Goal: Information Seeking & Learning: Learn about a topic

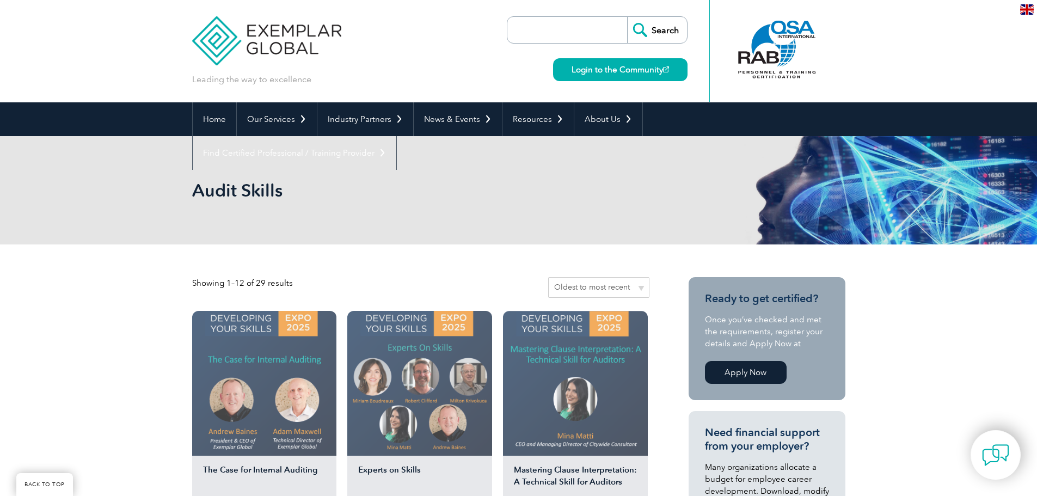
scroll to position [645, 0]
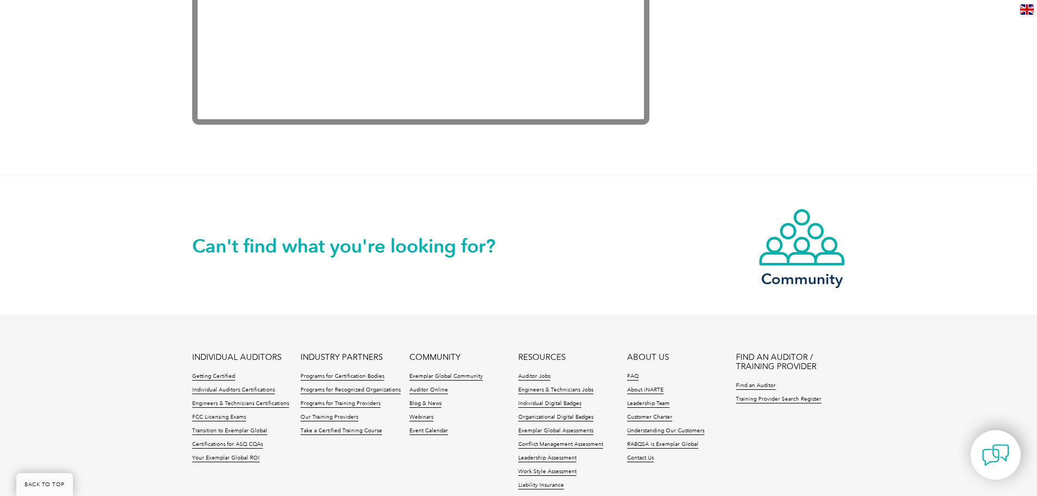
scroll to position [2240, 0]
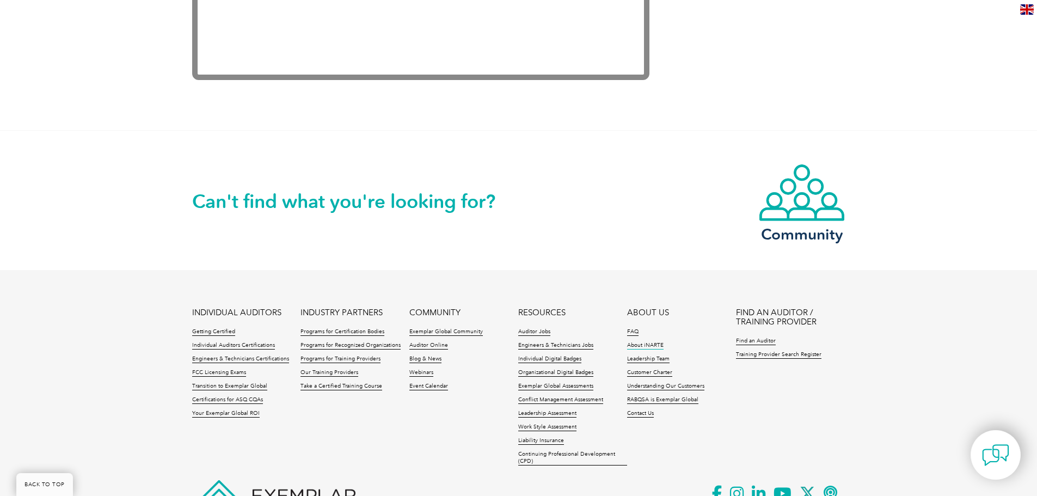
click at [634, 346] on link "About iNARTE" at bounding box center [645, 346] width 36 height 8
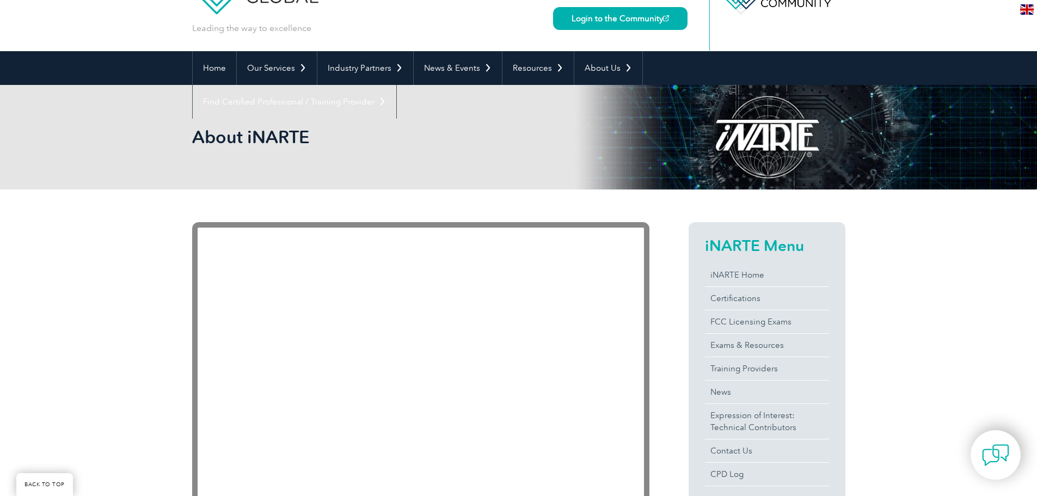
scroll to position [106, 0]
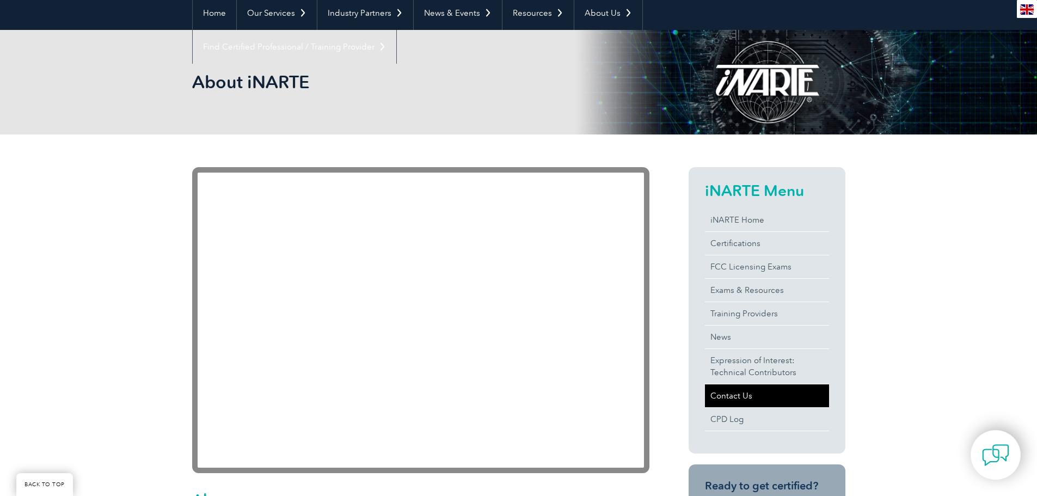
click at [714, 398] on link "Contact Us" at bounding box center [767, 395] width 124 height 23
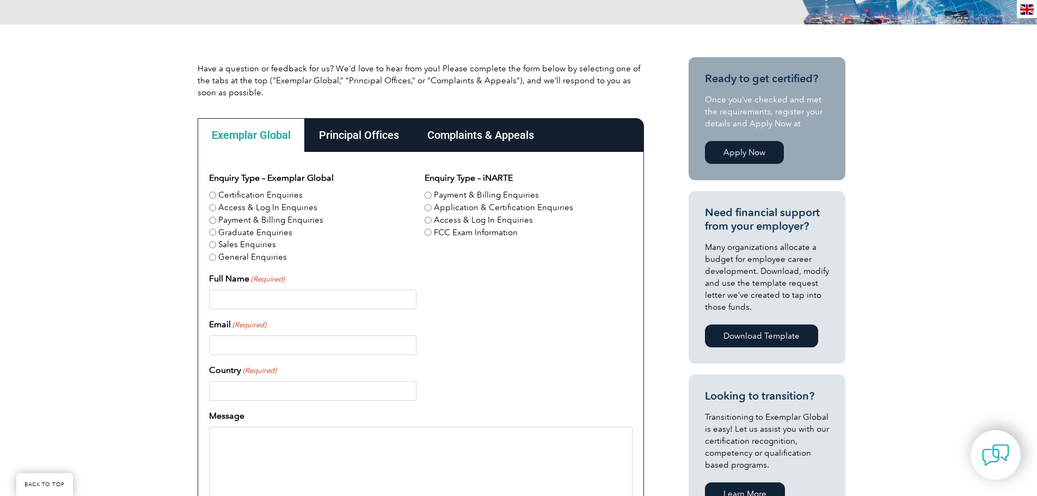
scroll to position [324, 0]
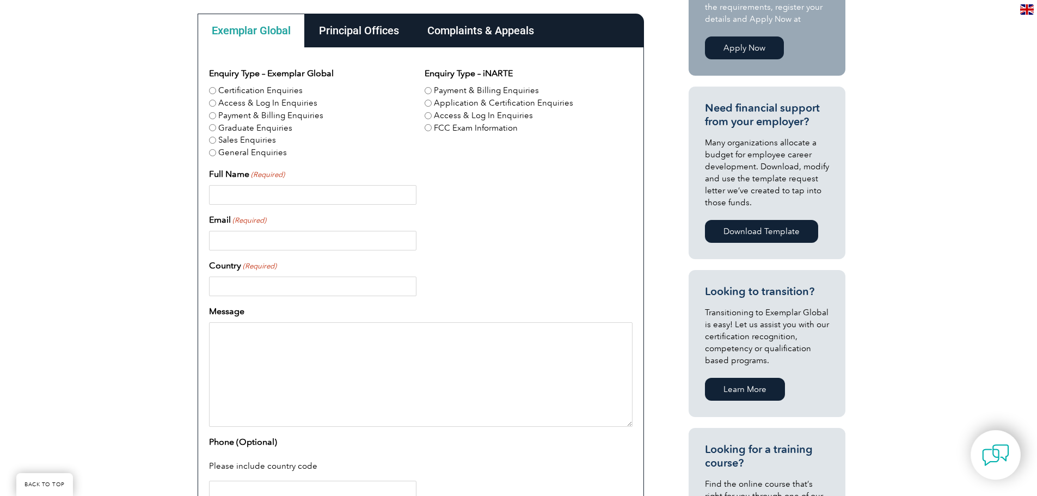
click at [209, 92] on input "Certification Enquiries" at bounding box center [212, 90] width 7 height 7
radio input "true"
click at [386, 29] on div "Principal Offices" at bounding box center [359, 31] width 108 height 34
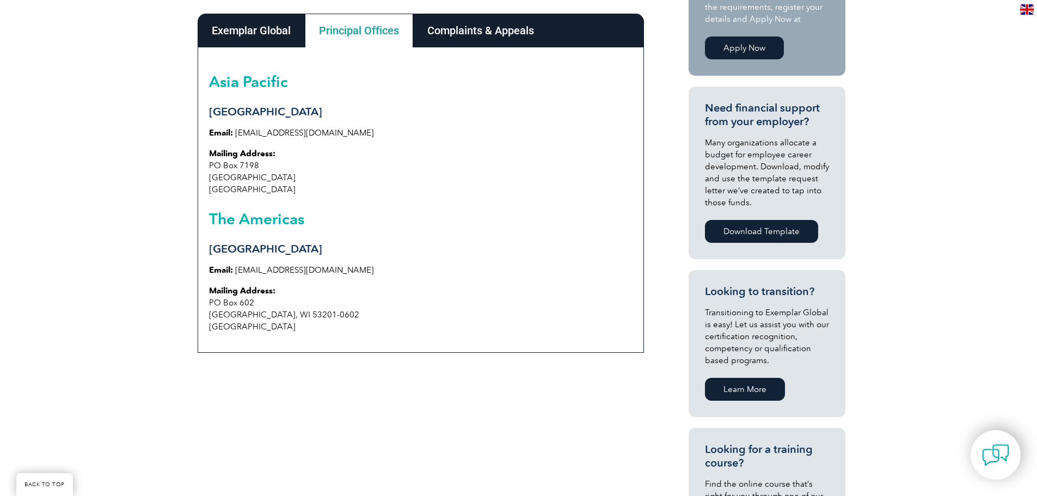
click at [305, 134] on link "info@exemplarglobal.org" at bounding box center [304, 133] width 139 height 10
click at [281, 128] on link "info@exemplarglobal.org" at bounding box center [304, 133] width 139 height 10
click at [282, 138] on p "Email: info@exemplarglobal.org" at bounding box center [420, 133] width 423 height 12
click at [282, 131] on link "info@exemplarglobal.org" at bounding box center [304, 133] width 139 height 10
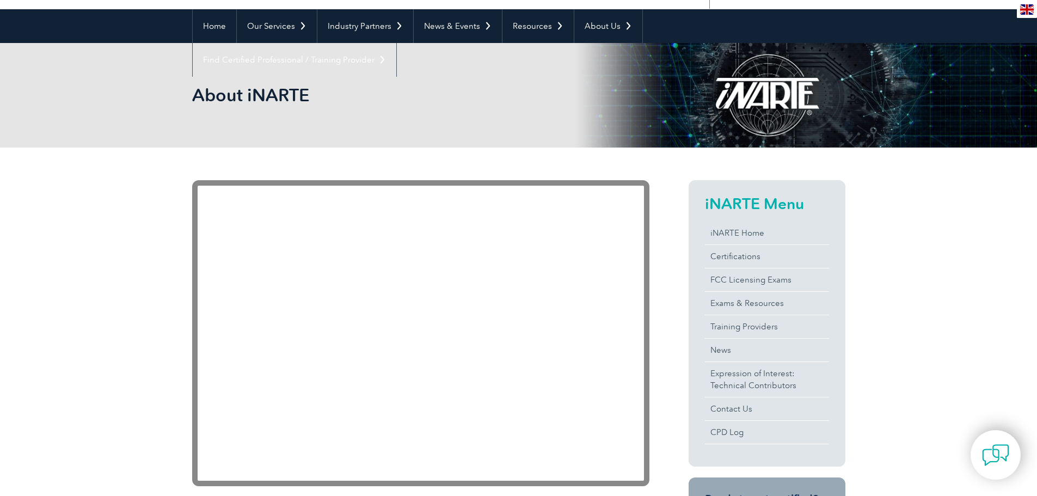
scroll to position [32, 0]
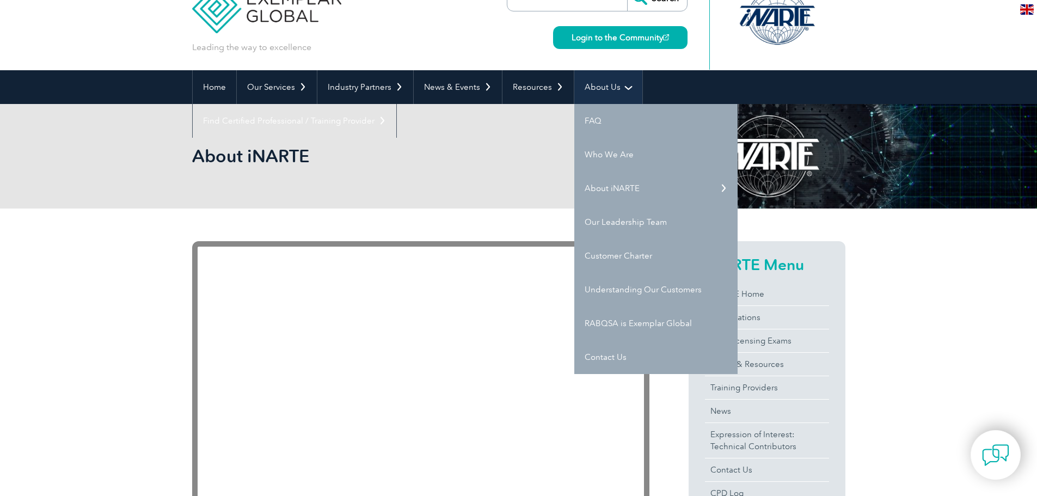
click at [610, 83] on link "About Us" at bounding box center [608, 87] width 68 height 34
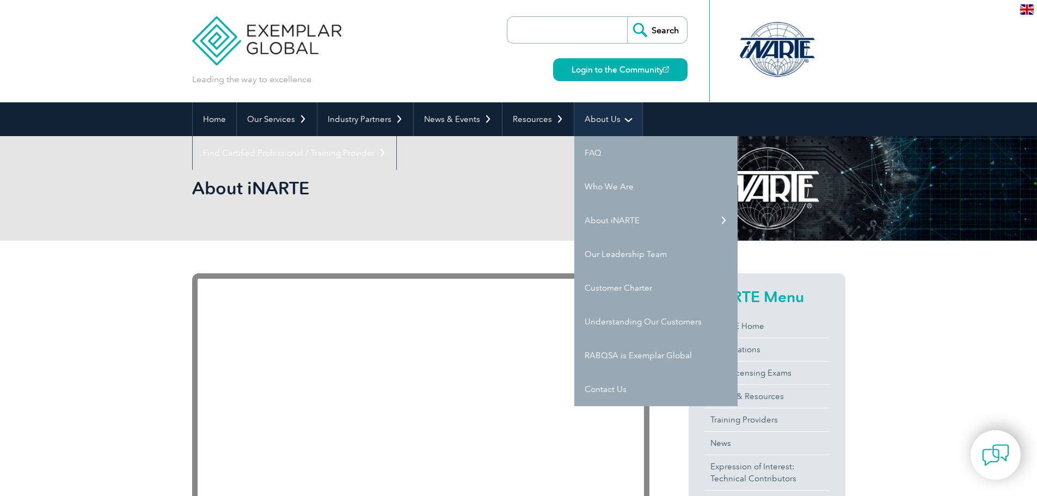
click at [606, 113] on link "About Us" at bounding box center [608, 119] width 68 height 34
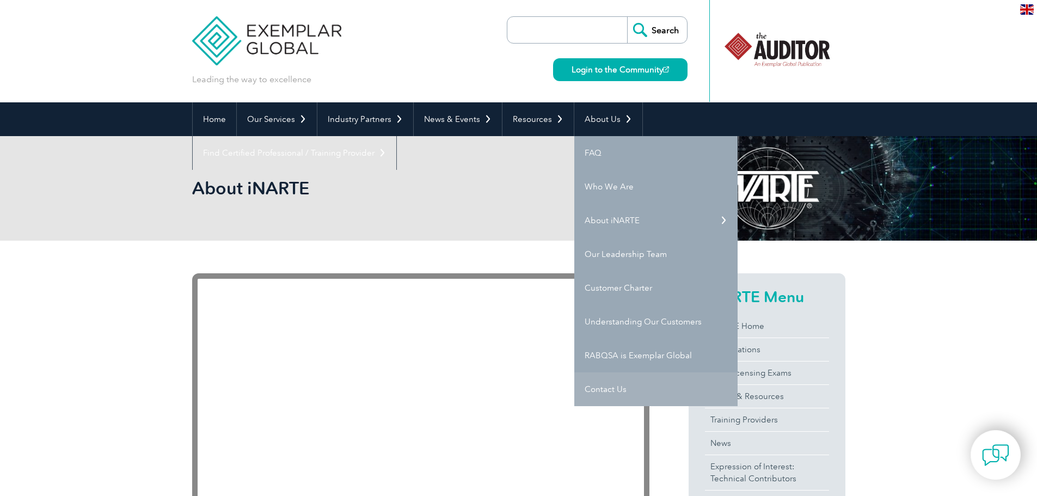
click at [601, 394] on link "Contact Us" at bounding box center [655, 389] width 163 height 34
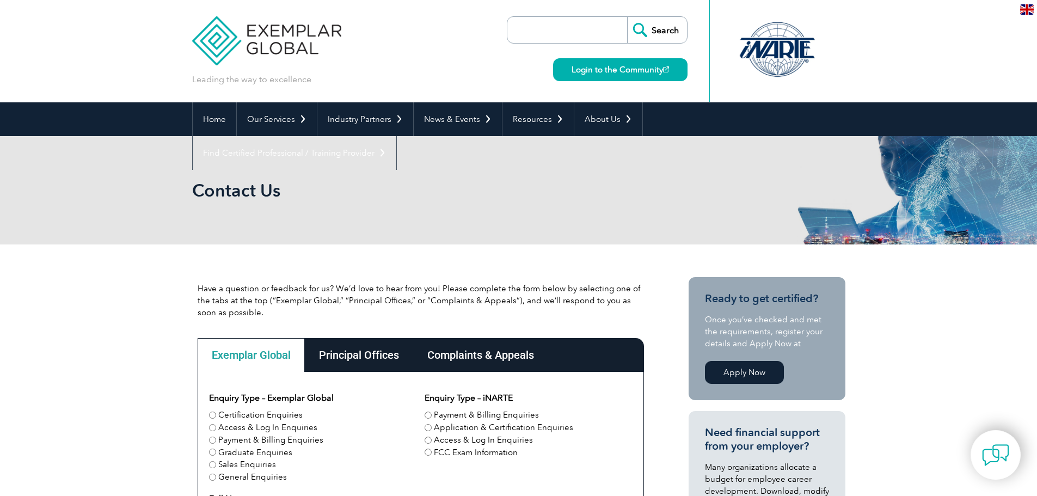
click at [371, 355] on div "Principal Offices" at bounding box center [359, 355] width 108 height 34
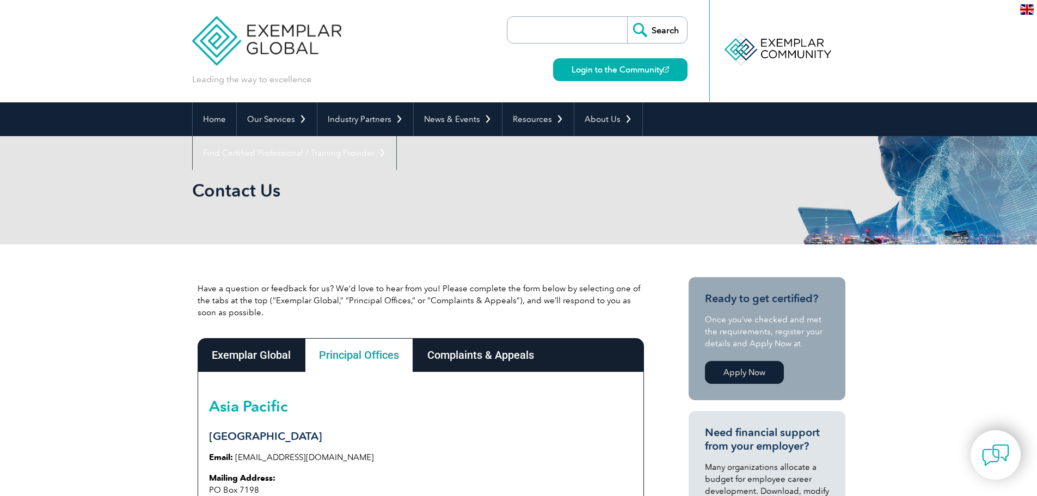
click at [266, 351] on div "Exemplar Global" at bounding box center [251, 355] width 107 height 34
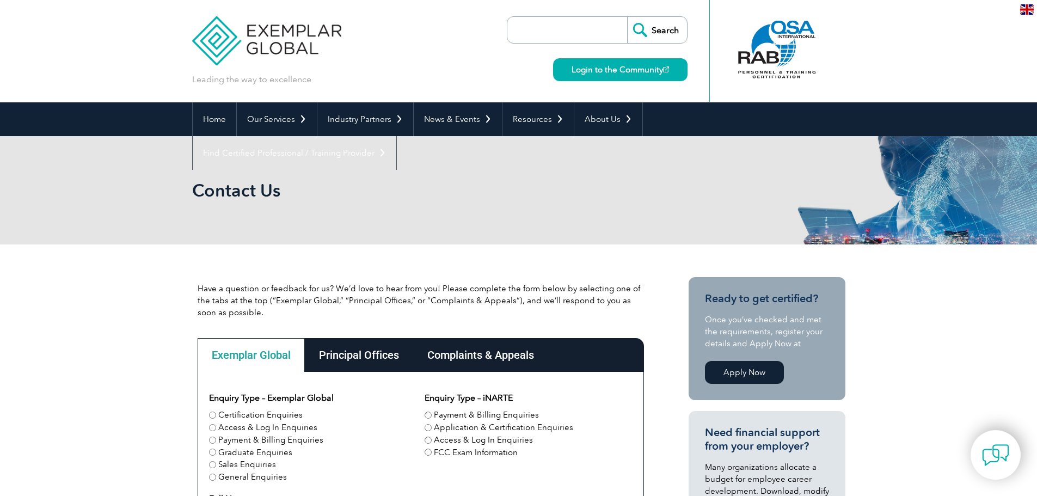
click at [362, 350] on div "Principal Offices" at bounding box center [359, 355] width 108 height 34
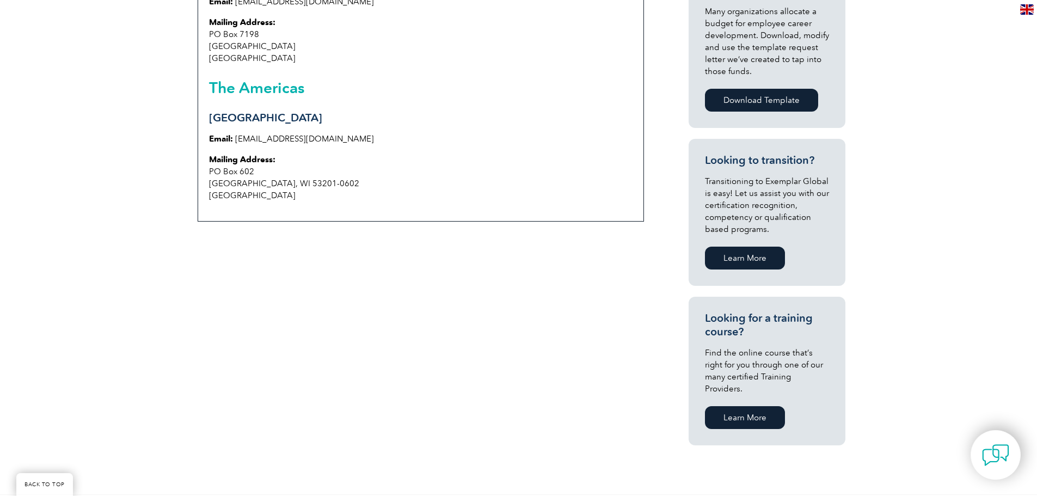
scroll to position [295, 0]
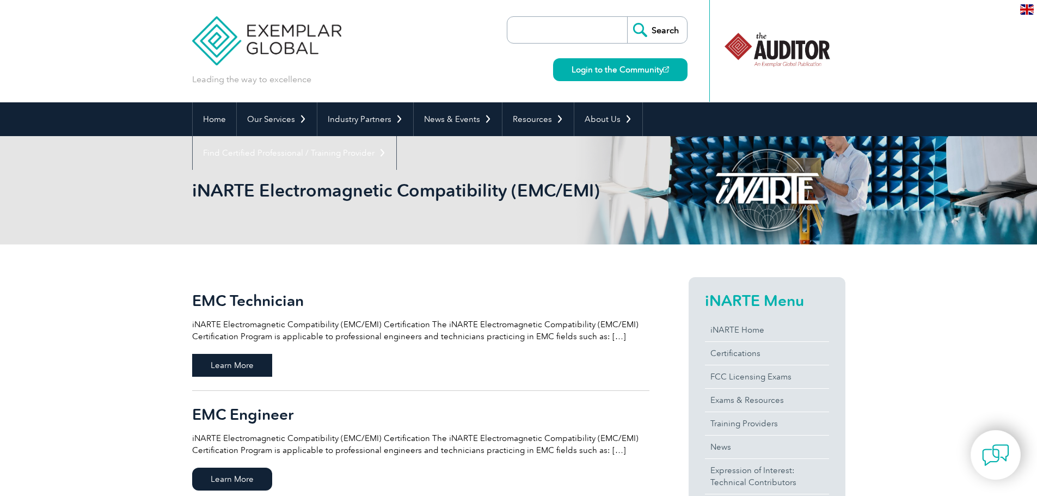
click at [231, 361] on span "Learn More" at bounding box center [232, 365] width 80 height 23
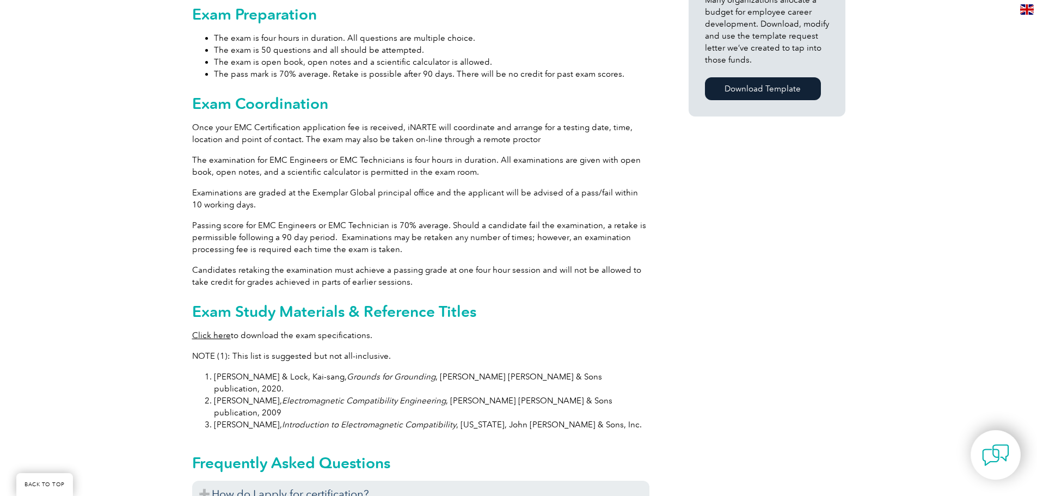
scroll to position [844, 0]
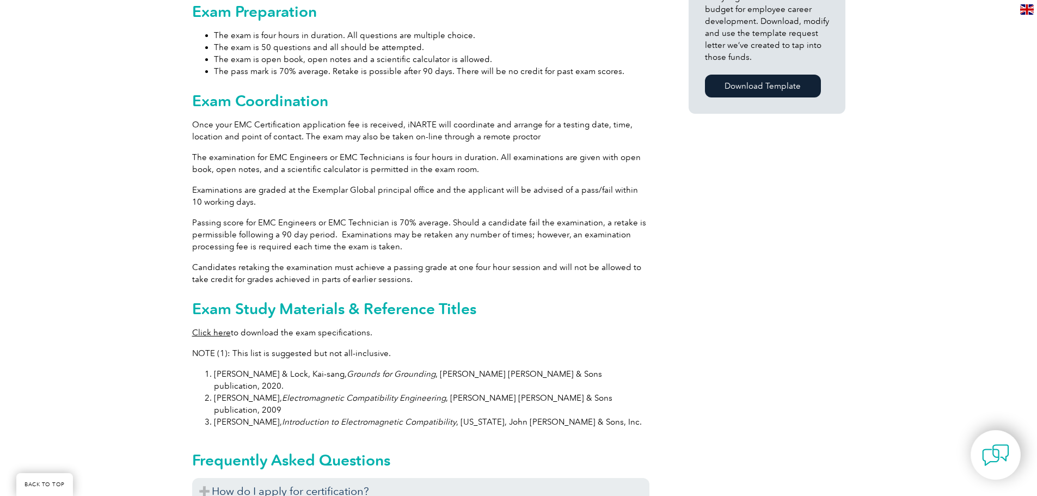
click at [213, 328] on link "Click here" at bounding box center [211, 333] width 39 height 10
click at [766, 286] on div "General Overview iNARTE Electromagnetic Compatibility (EMC/EMI) Certification T…" at bounding box center [518, 145] width 653 height 1491
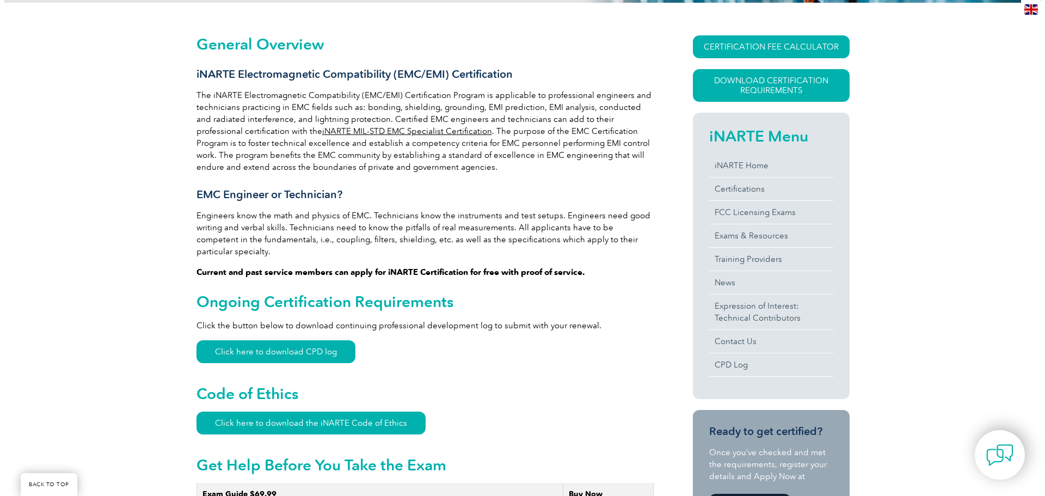
scroll to position [229, 0]
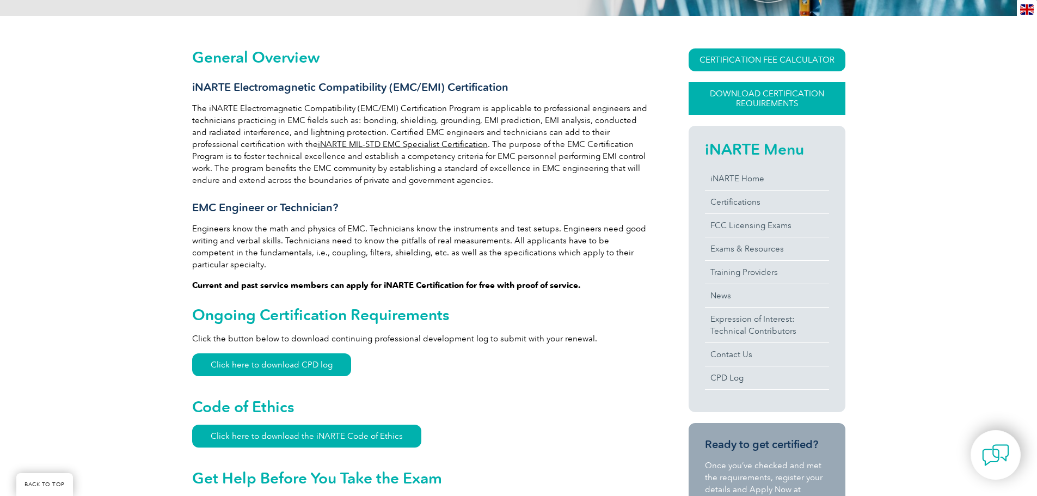
click at [748, 96] on link "Download Certification Requirements" at bounding box center [766, 98] width 157 height 33
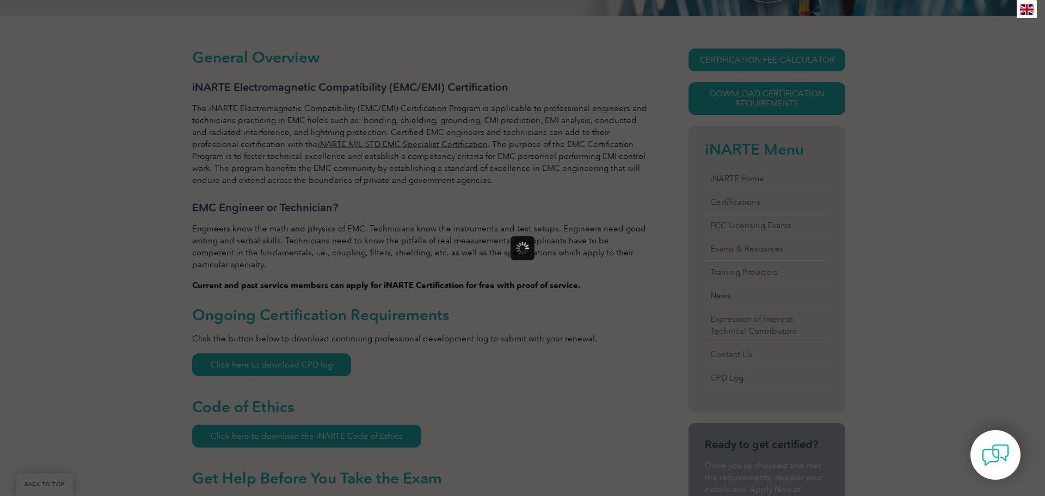
scroll to position [0, 0]
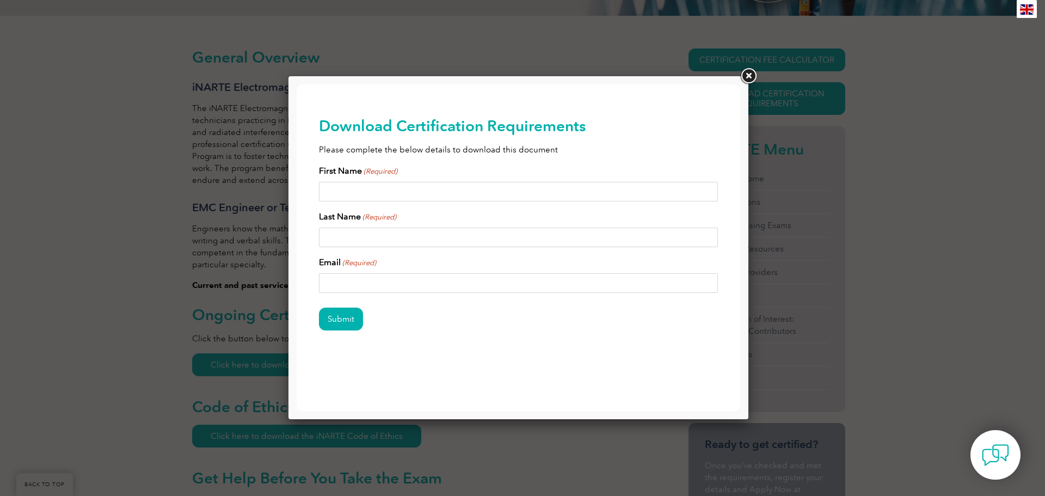
click at [339, 184] on input "First Name (Required)" at bounding box center [518, 192] width 399 height 20
type input "Kelly"
type input "O'Connor"
drag, startPoint x: 420, startPoint y: 284, endPoint x: 304, endPoint y: 283, distance: 115.9
click at [304, 283] on div "Download Certification Requirements Please complete the below details to downlo…" at bounding box center [518, 240] width 443 height 313
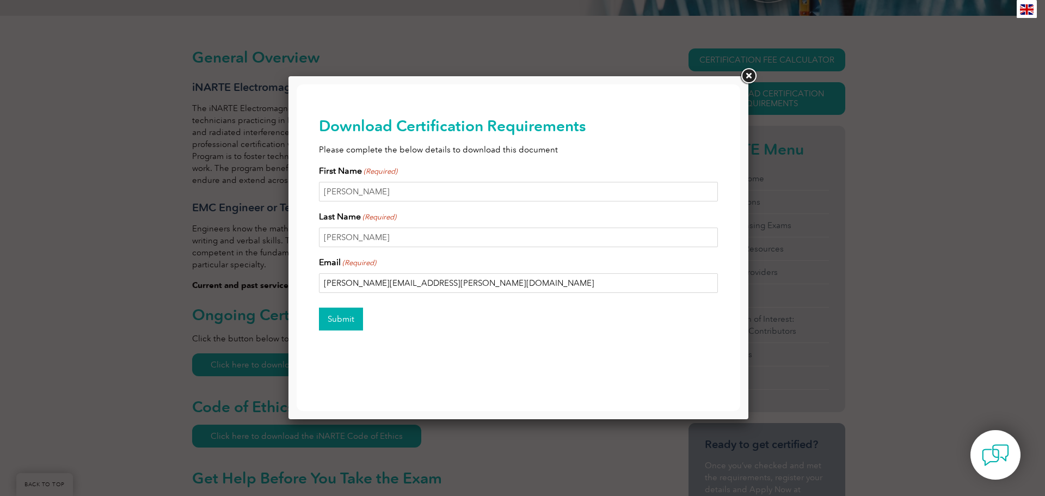
type input "kelly.oconnor@solidinfodesign.com"
click at [334, 314] on input "Submit" at bounding box center [341, 318] width 44 height 23
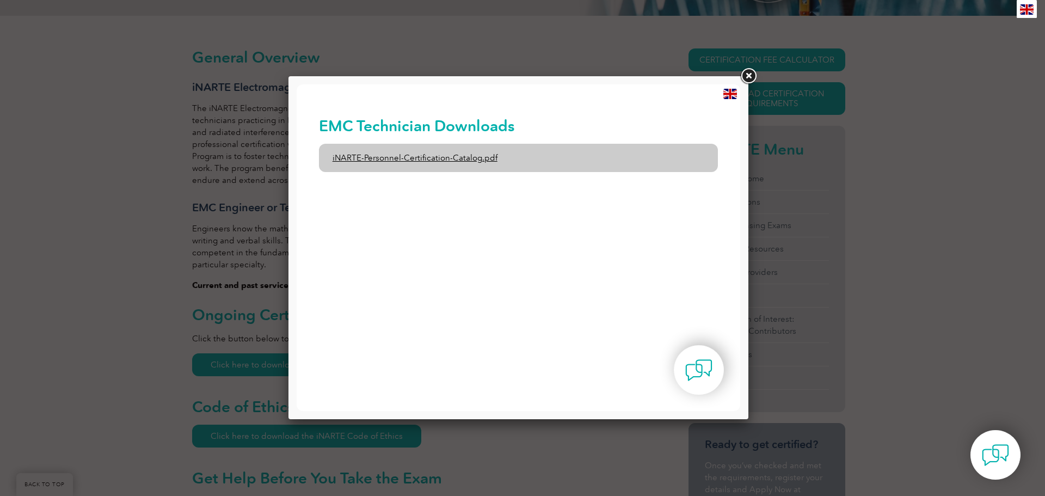
click at [451, 160] on link "iNARTE-Personnel-Certification-Catalog.pdf" at bounding box center [518, 158] width 399 height 28
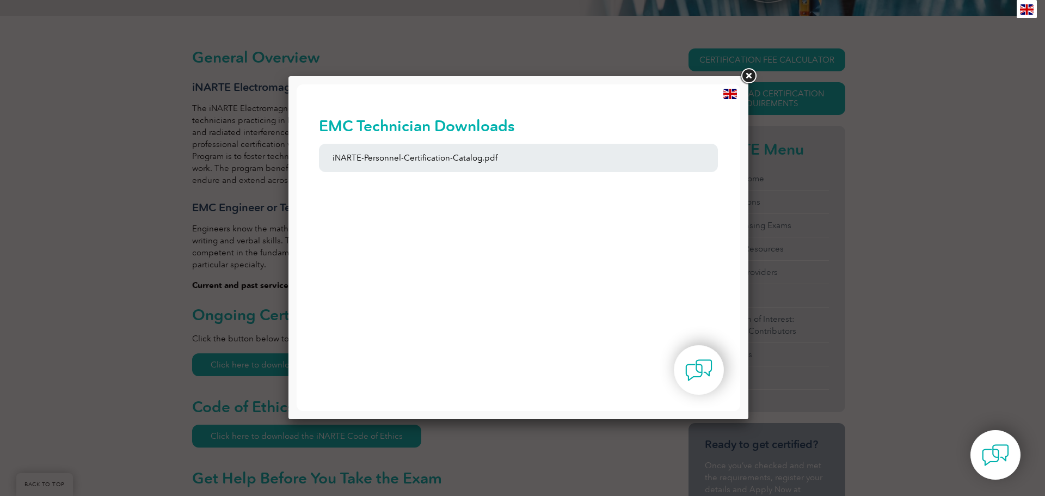
click at [743, 75] on link at bounding box center [748, 76] width 20 height 20
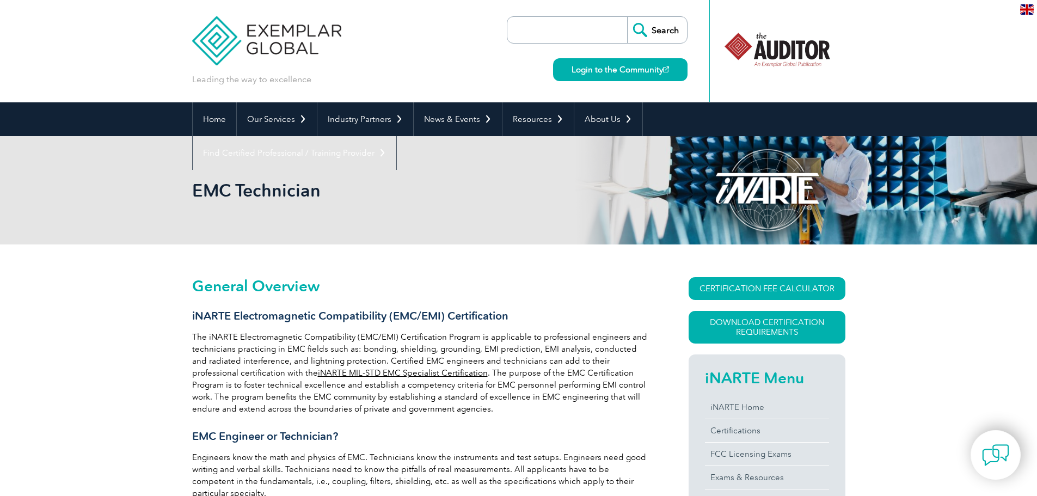
click at [523, 24] on input "search" at bounding box center [570, 30] width 114 height 26
type input "remote exam"
click at [627, 17] on input "Search" at bounding box center [657, 30] width 60 height 26
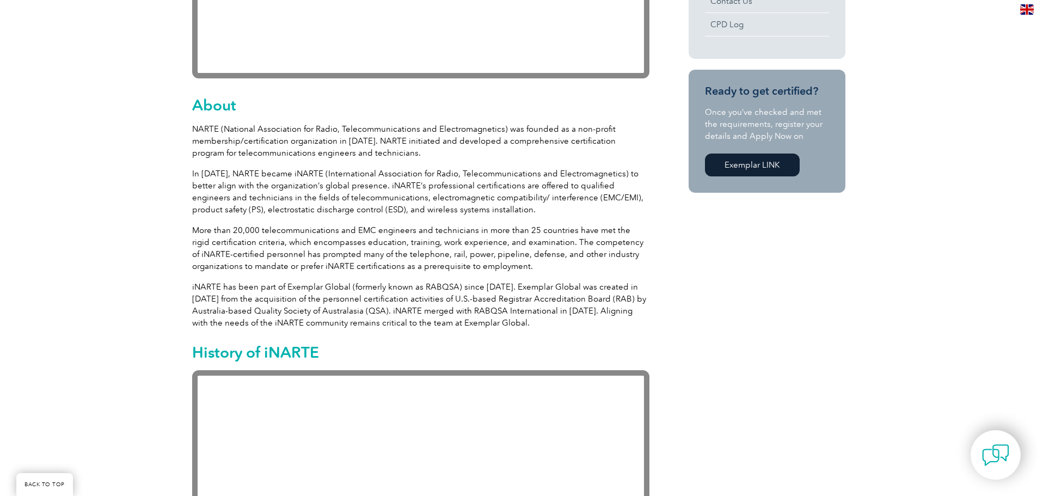
scroll to position [328, 0]
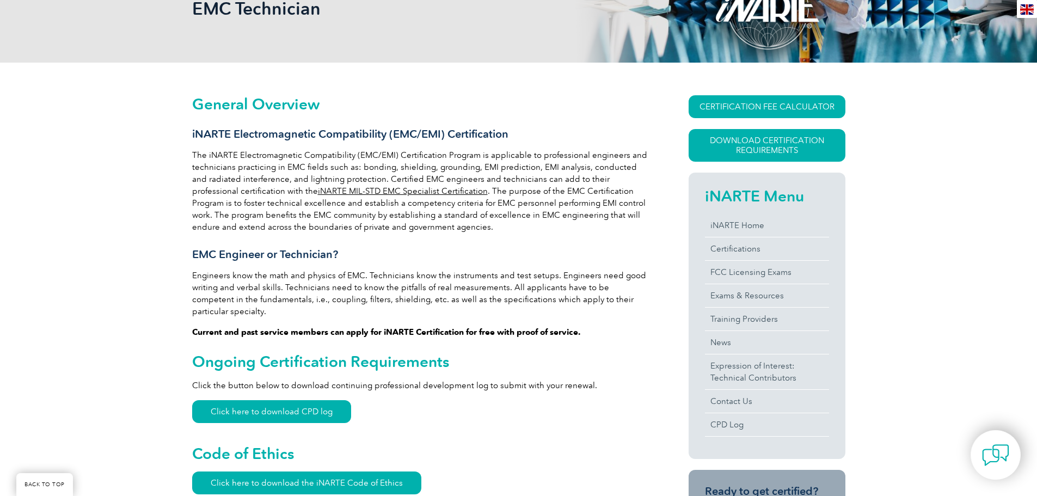
scroll to position [192, 0]
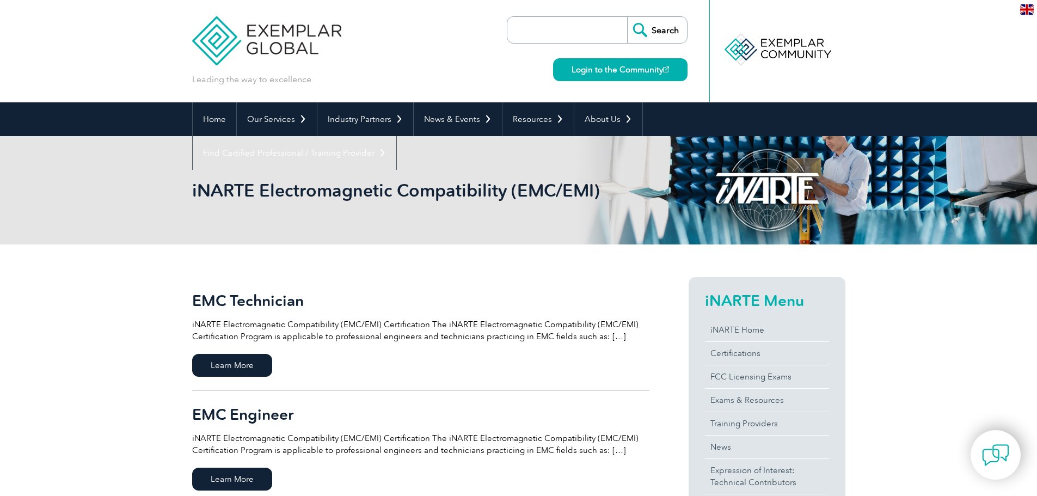
click at [529, 35] on input "search" at bounding box center [570, 30] width 114 height 26
type input "recertification"
click at [627, 17] on input "Search" at bounding box center [657, 30] width 60 height 26
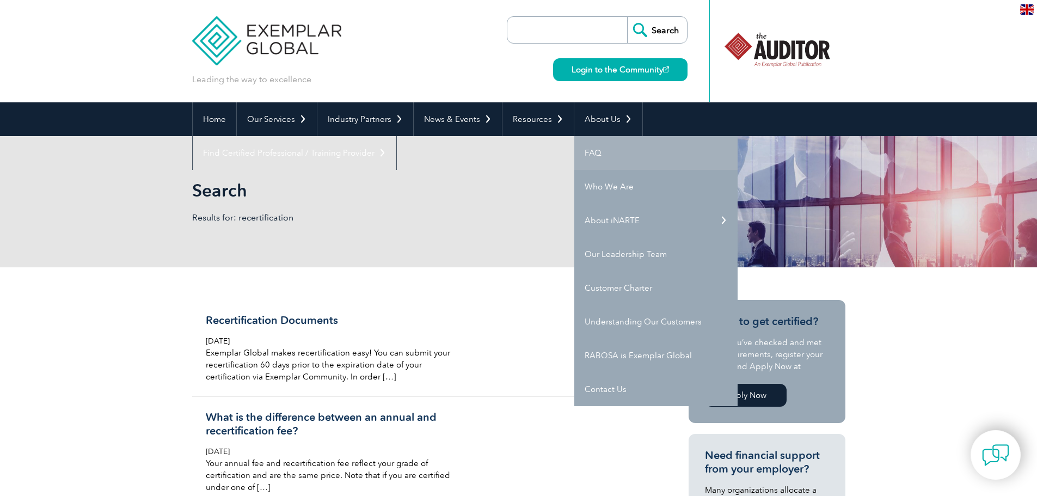
click at [586, 156] on link "FAQ" at bounding box center [655, 153] width 163 height 34
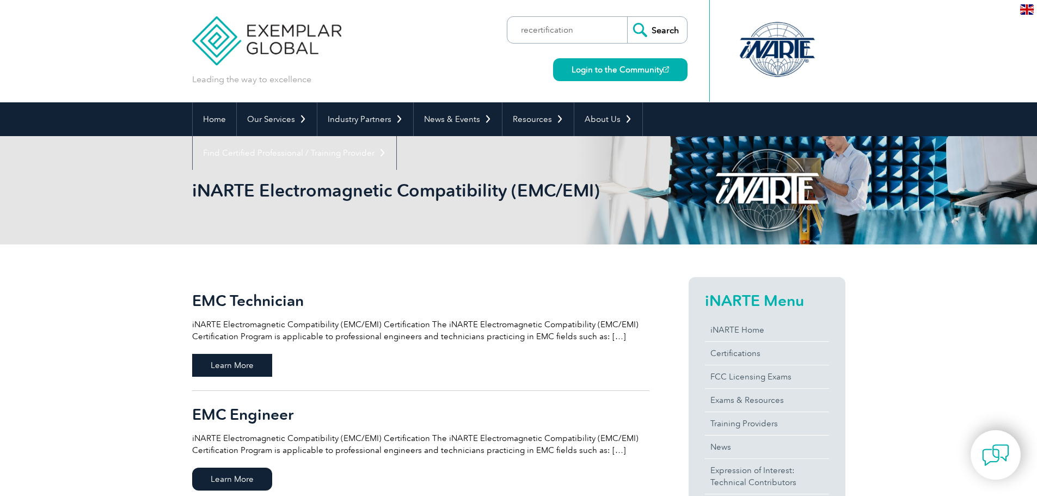
click at [240, 358] on span "Learn More" at bounding box center [232, 365] width 80 height 23
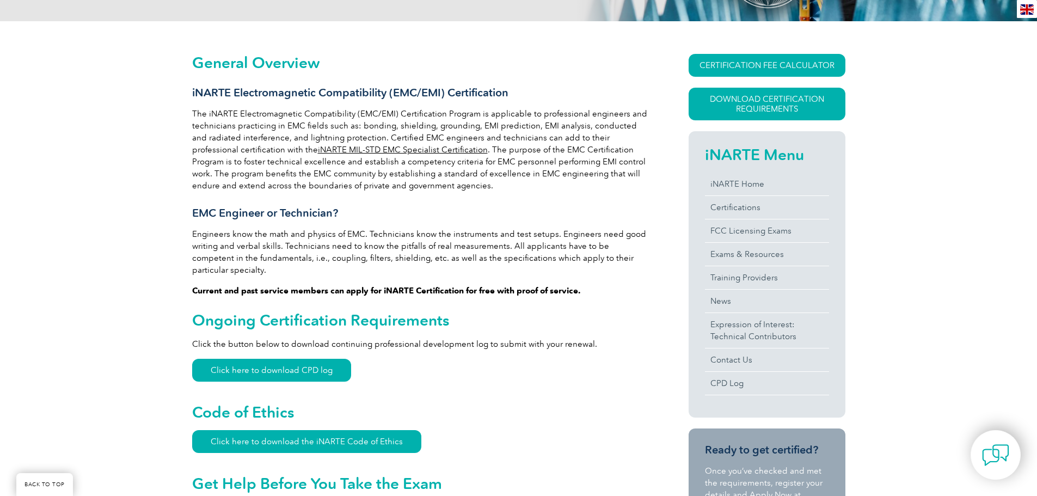
scroll to position [226, 0]
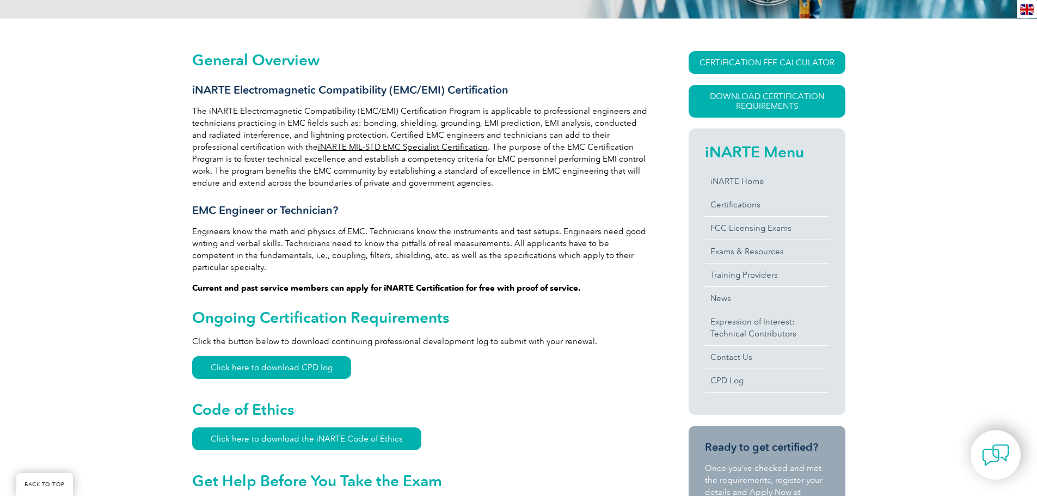
click at [477, 313] on h2 "Ongoing Certification Requirements" at bounding box center [420, 317] width 457 height 17
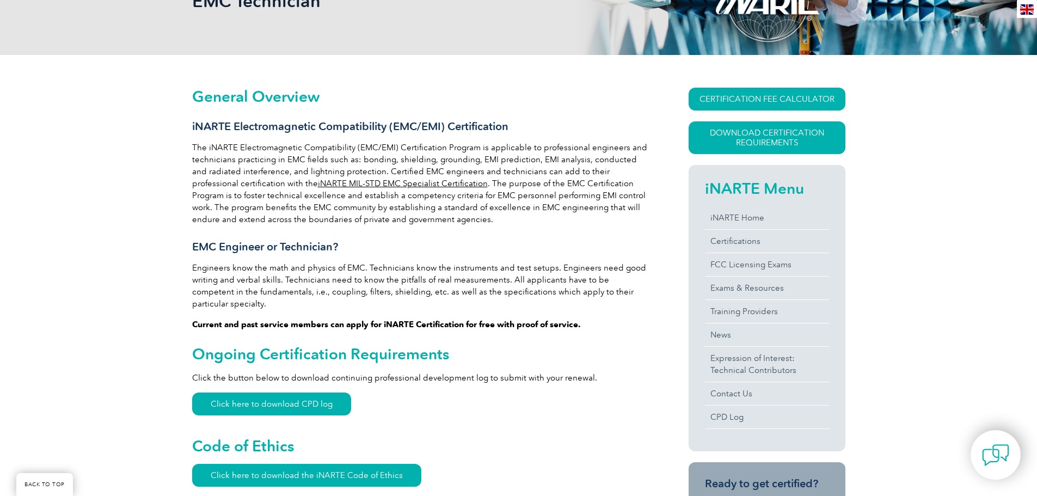
scroll to position [205, 0]
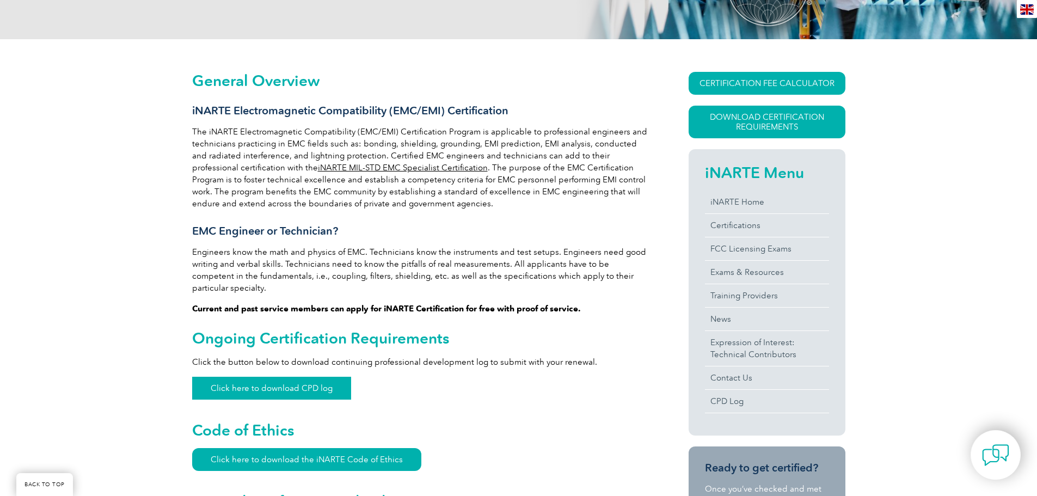
click at [269, 379] on link "Click here to download CPD log" at bounding box center [271, 388] width 159 height 23
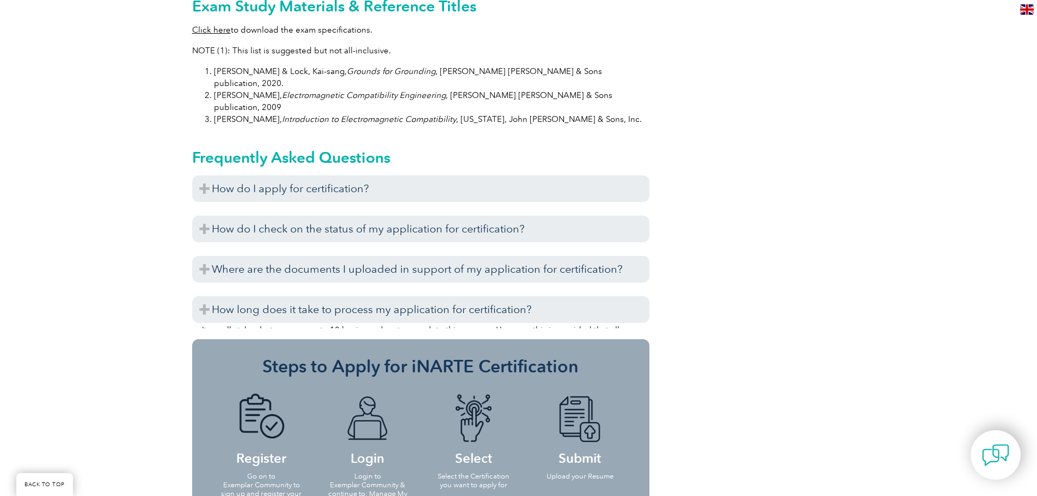
scroll to position [1131, 0]
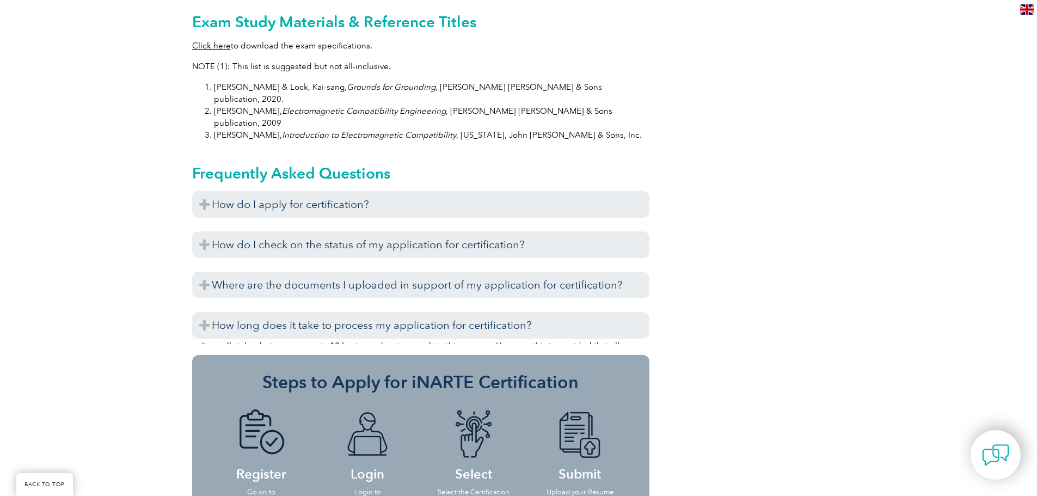
click at [414, 298] on div "Once you submit your application for certification, you will not be able to see…" at bounding box center [420, 300] width 457 height 5
click at [529, 338] on div "It usually takes between seven to 10 business days to complete this process. Ho…" at bounding box center [420, 340] width 457 height 5
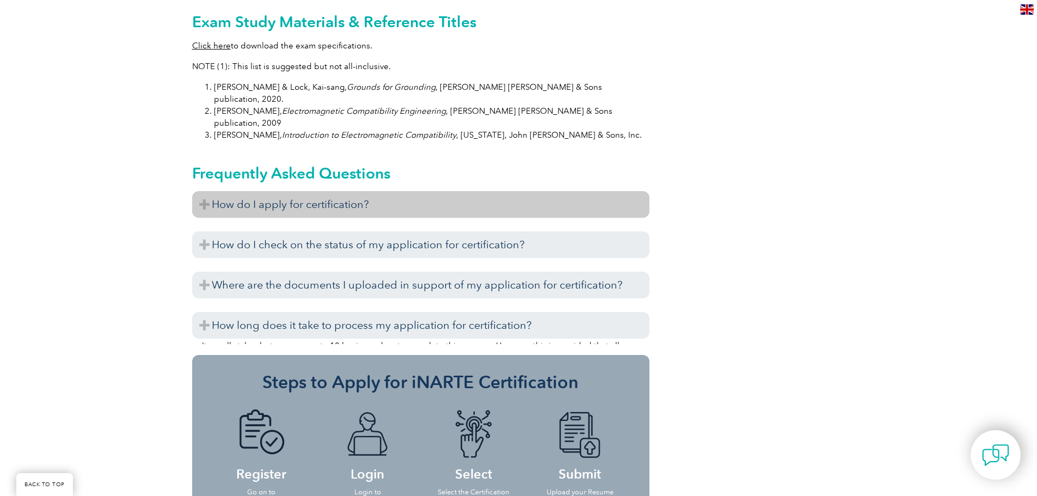
click at [370, 191] on h3 "How do I apply for certification?" at bounding box center [420, 204] width 457 height 27
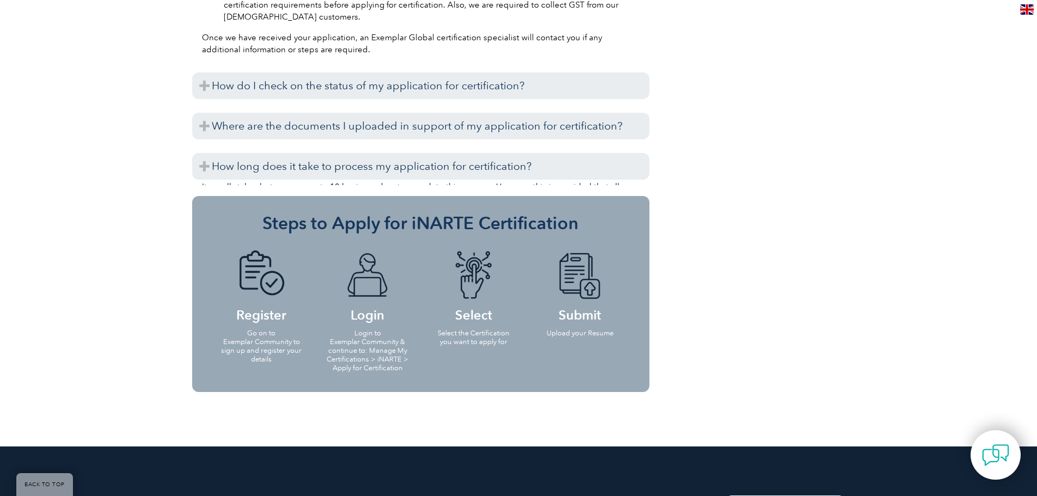
scroll to position [1743, 0]
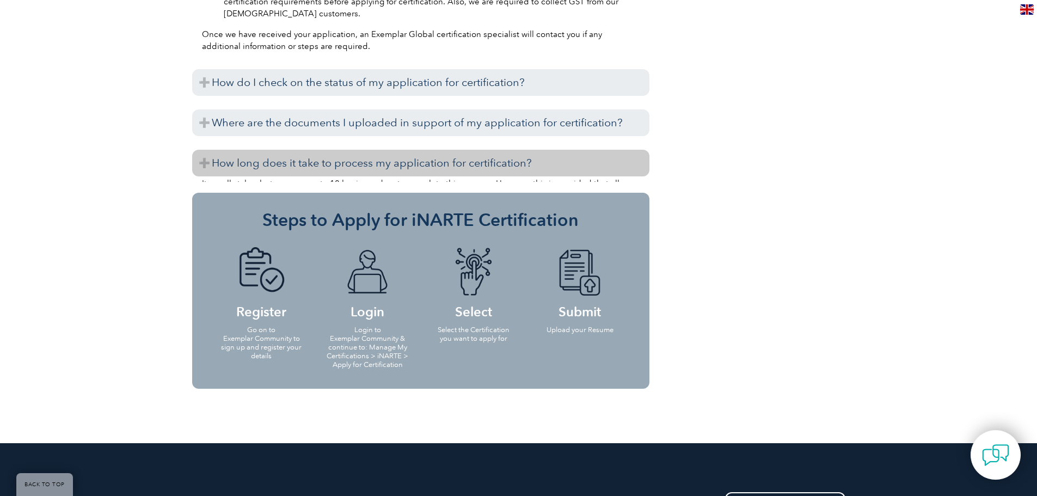
click at [396, 150] on h3 "How long does it take to process my application for certification?" at bounding box center [420, 163] width 457 height 27
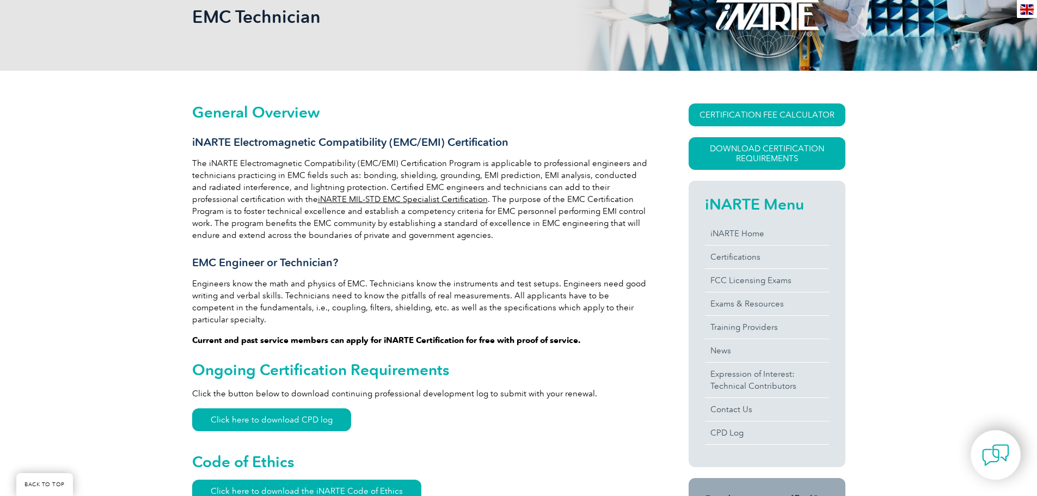
scroll to position [183, 0]
